Goal: Navigation & Orientation: Go to known website

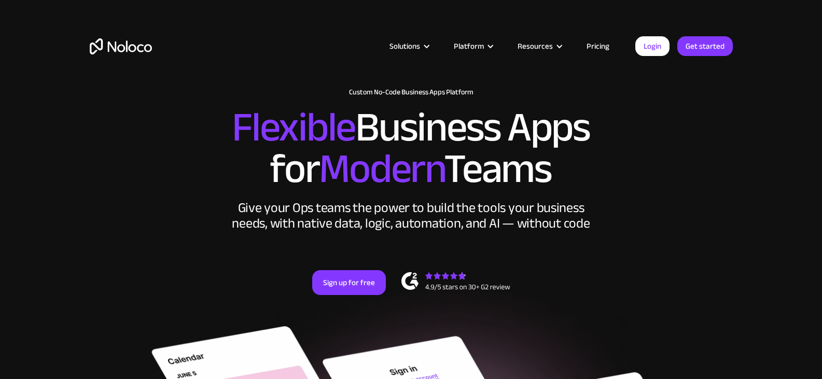
drag, startPoint x: 594, startPoint y: 45, endPoint x: 595, endPoint y: 54, distance: 8.8
click at [594, 44] on link "Pricing" at bounding box center [597, 45] width 49 height 13
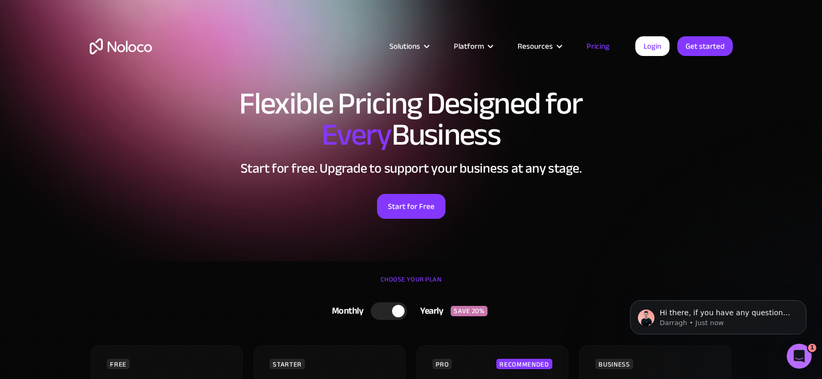
click at [128, 52] on img "home" at bounding box center [121, 46] width 62 height 16
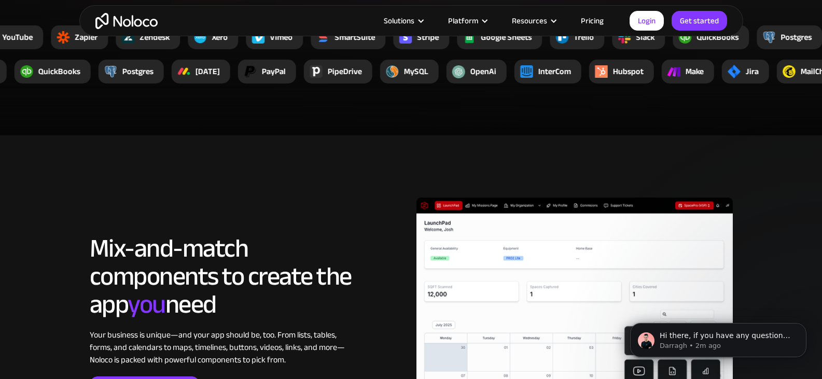
scroll to position [2022, 0]
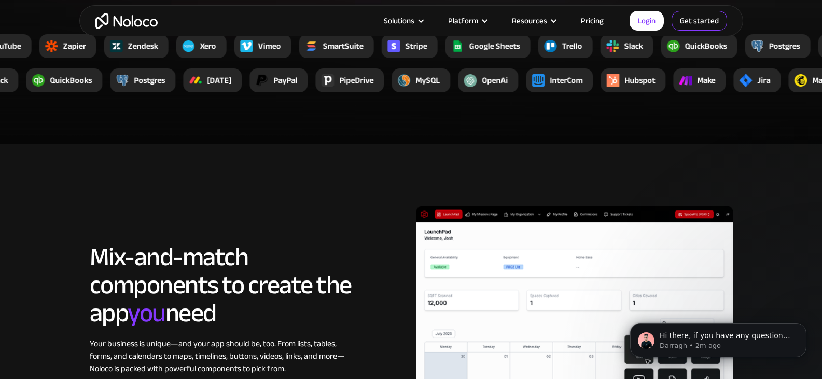
click at [691, 22] on link "Get started" at bounding box center [698, 21] width 55 height 20
